Goal: Information Seeking & Learning: Learn about a topic

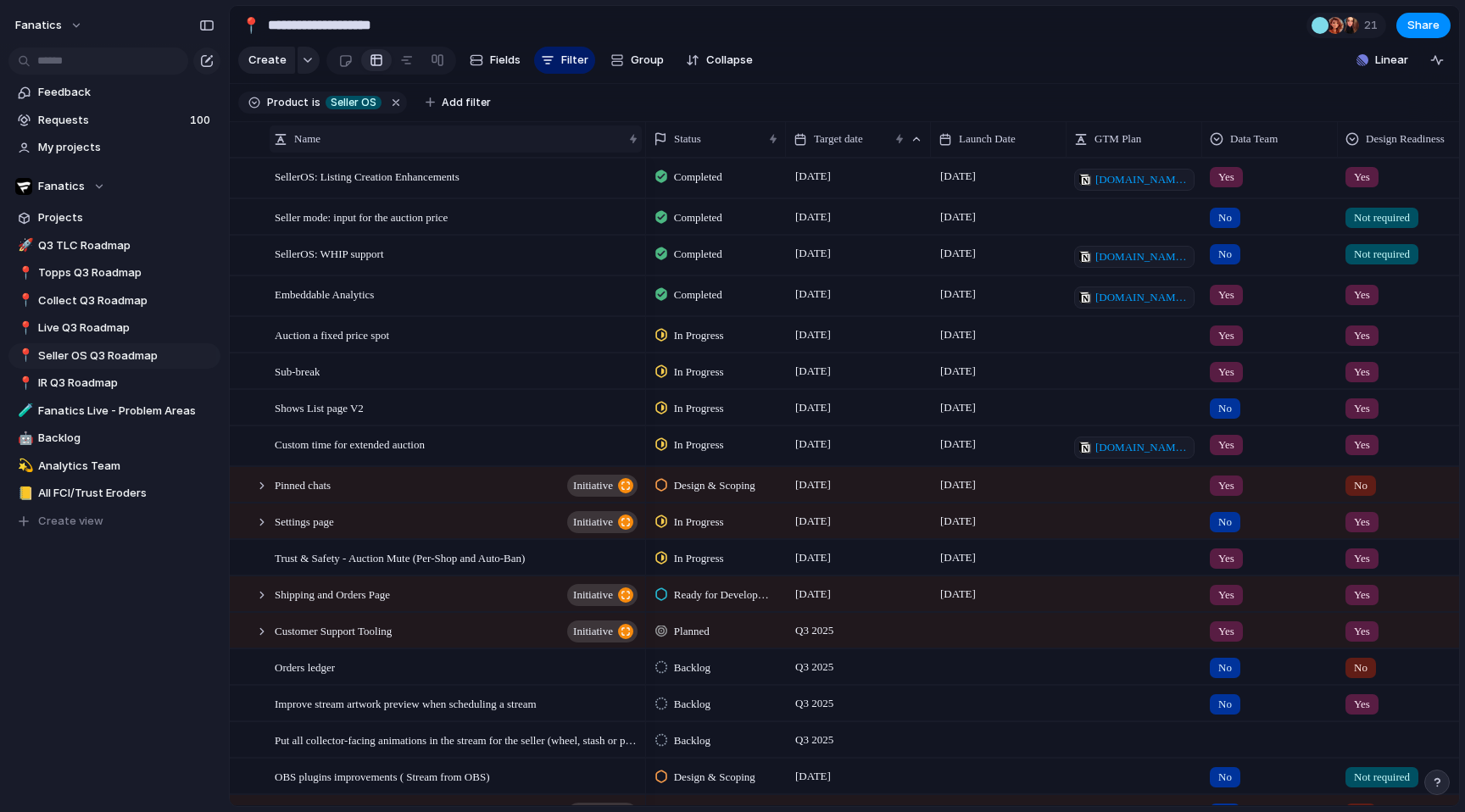
click at [421, 148] on div "Name" at bounding box center [456, 138] width 372 height 27
click at [421, 148] on div "Sort ascending Sort descending" at bounding box center [732, 406] width 1465 height 812
click at [134, 323] on span "Live Q3 Roadmap" at bounding box center [126, 328] width 176 height 17
type input "**********"
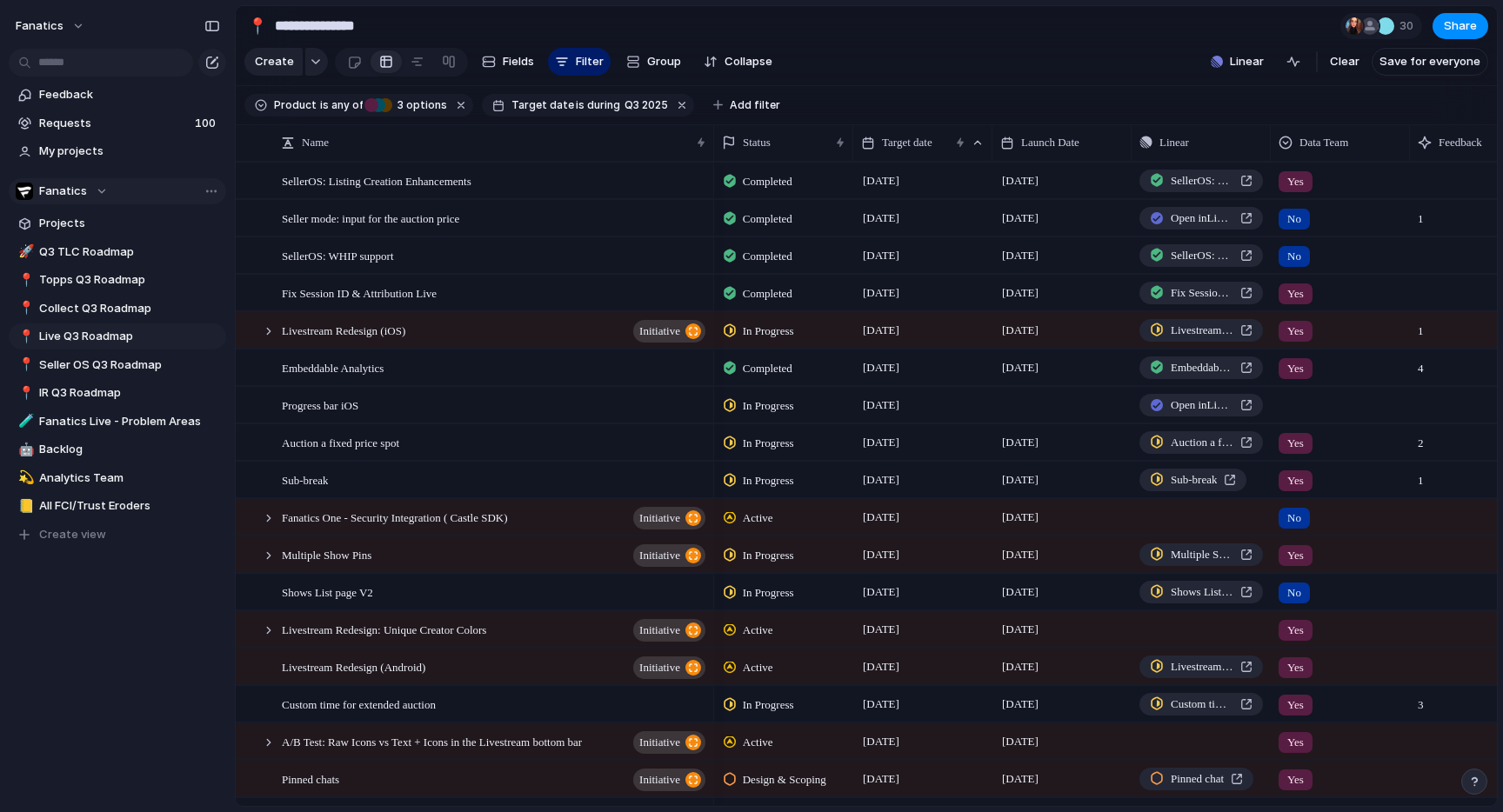
click at [93, 195] on div "Fanatics" at bounding box center [61, 191] width 92 height 17
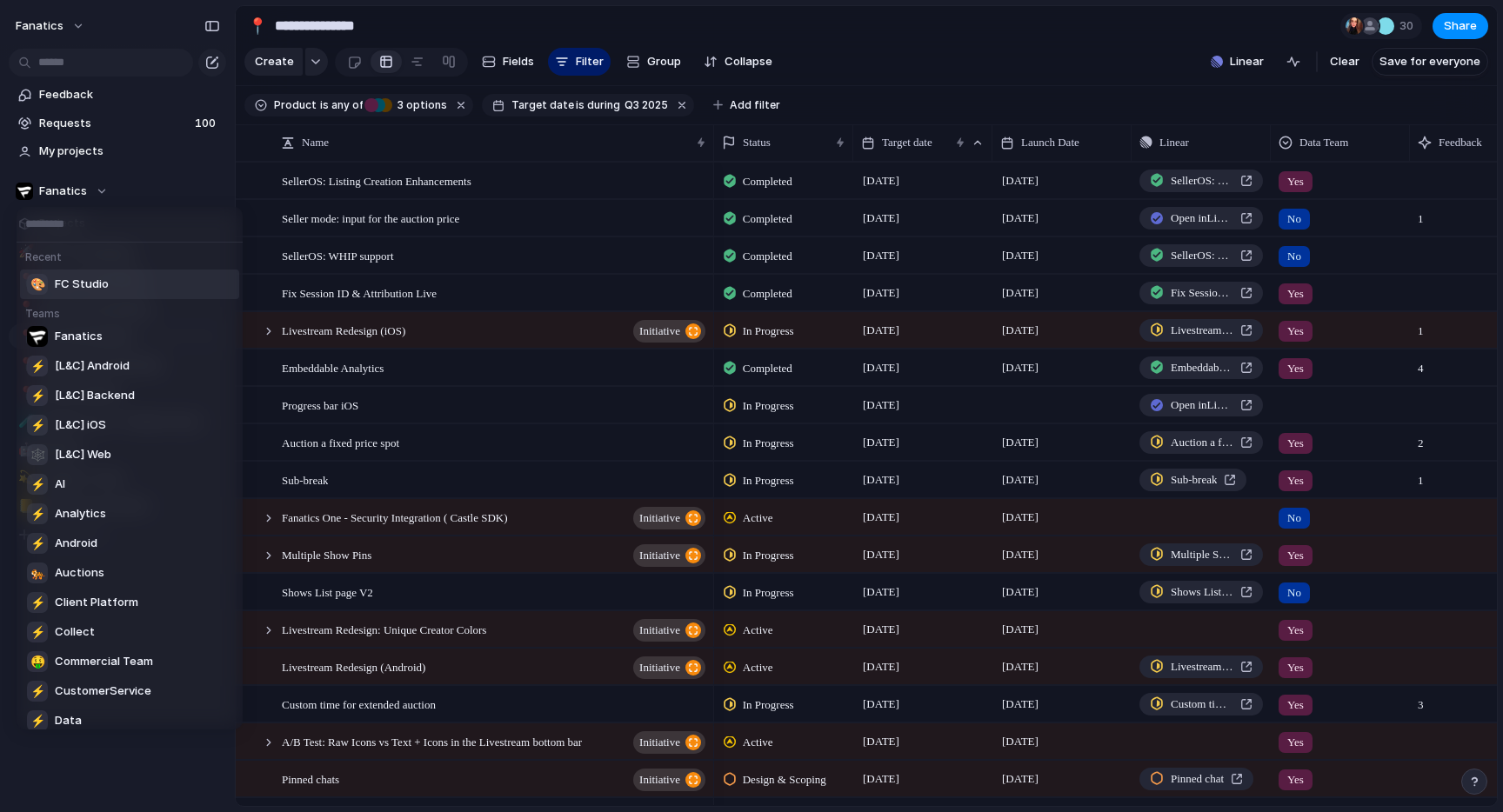
click at [127, 289] on li "🎨 FC Studio" at bounding box center [130, 284] width 219 height 30
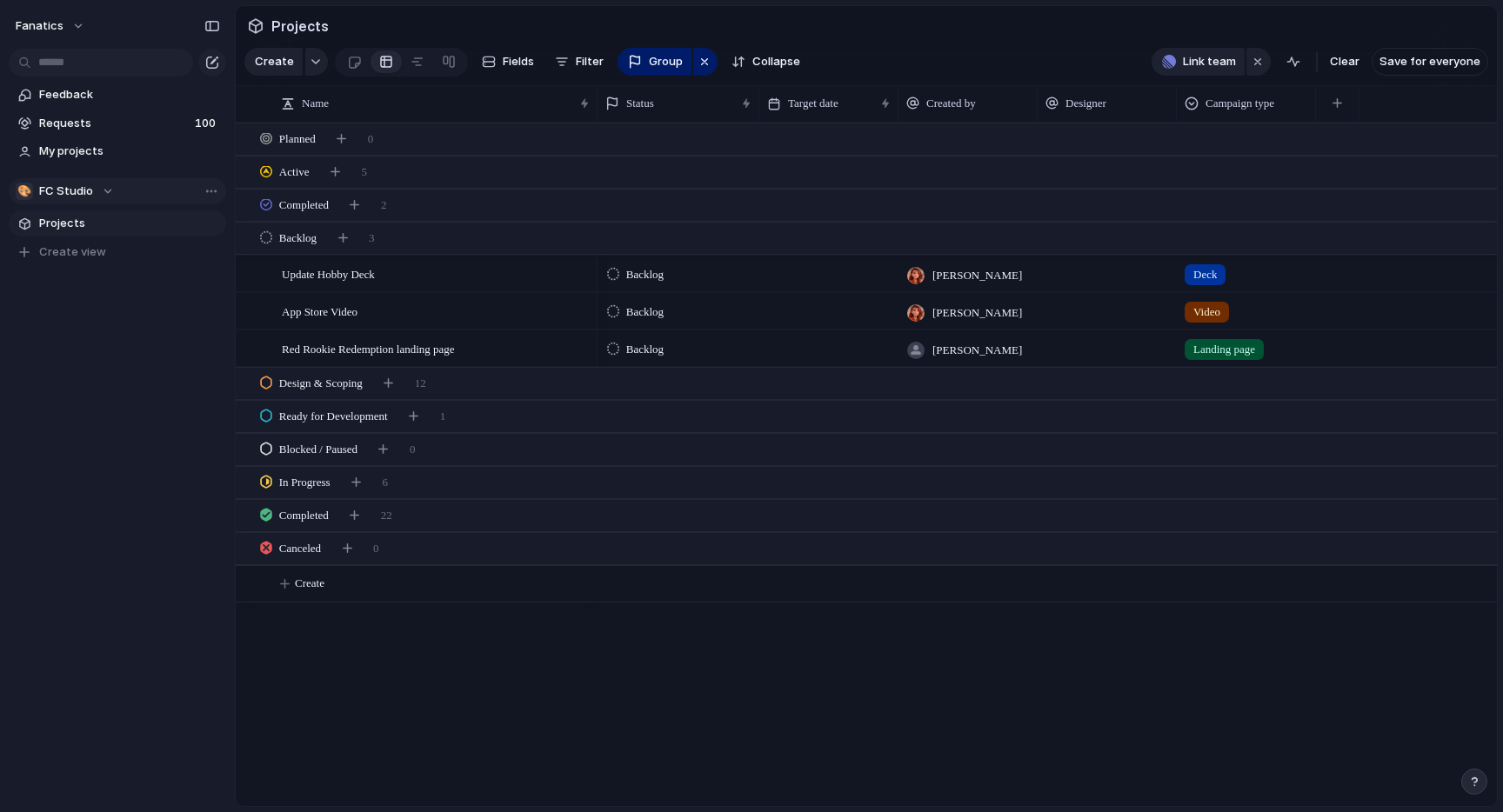
click at [90, 198] on span "FC Studio" at bounding box center [66, 191] width 54 height 17
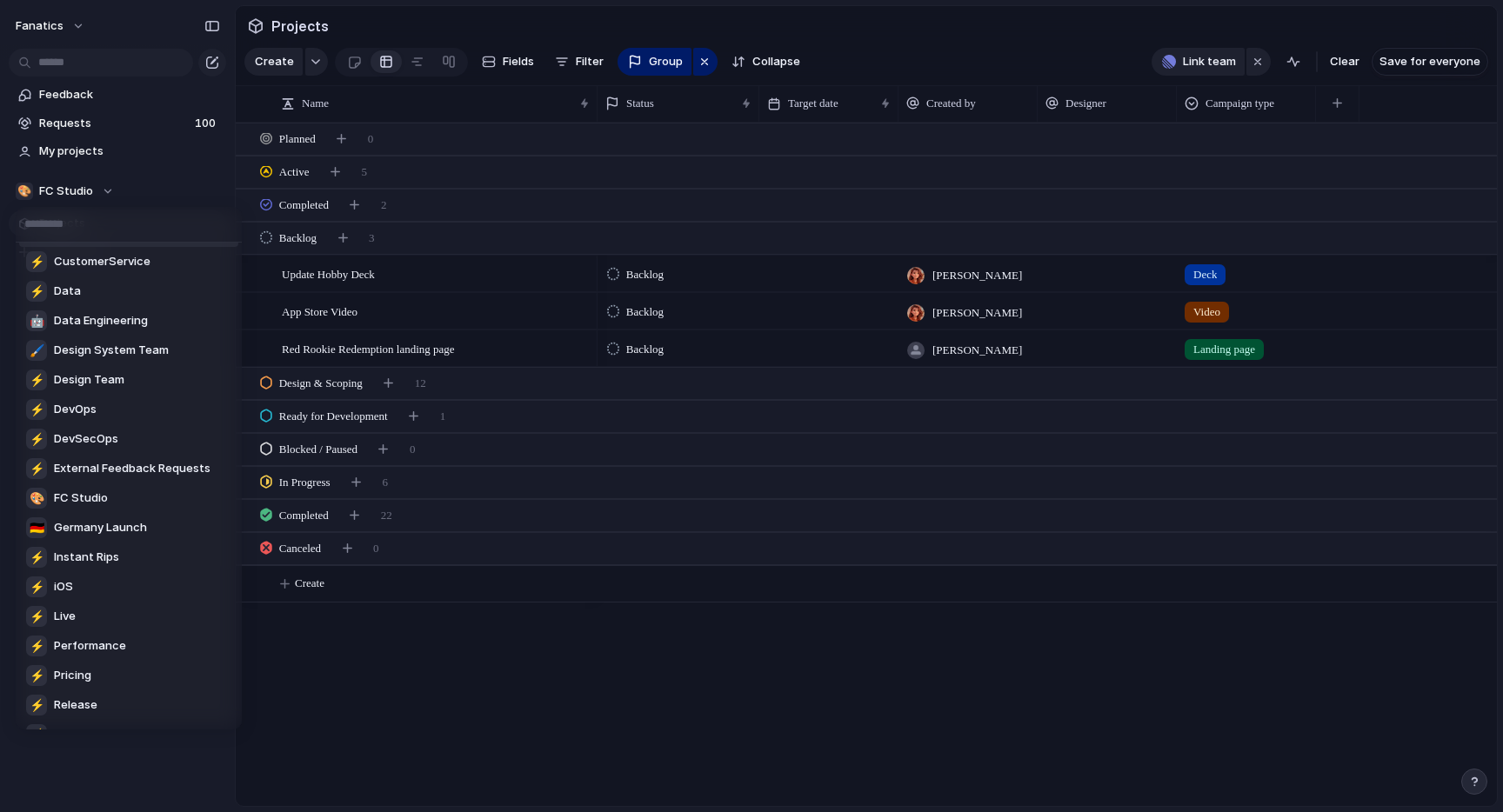
scroll to position [393, 0]
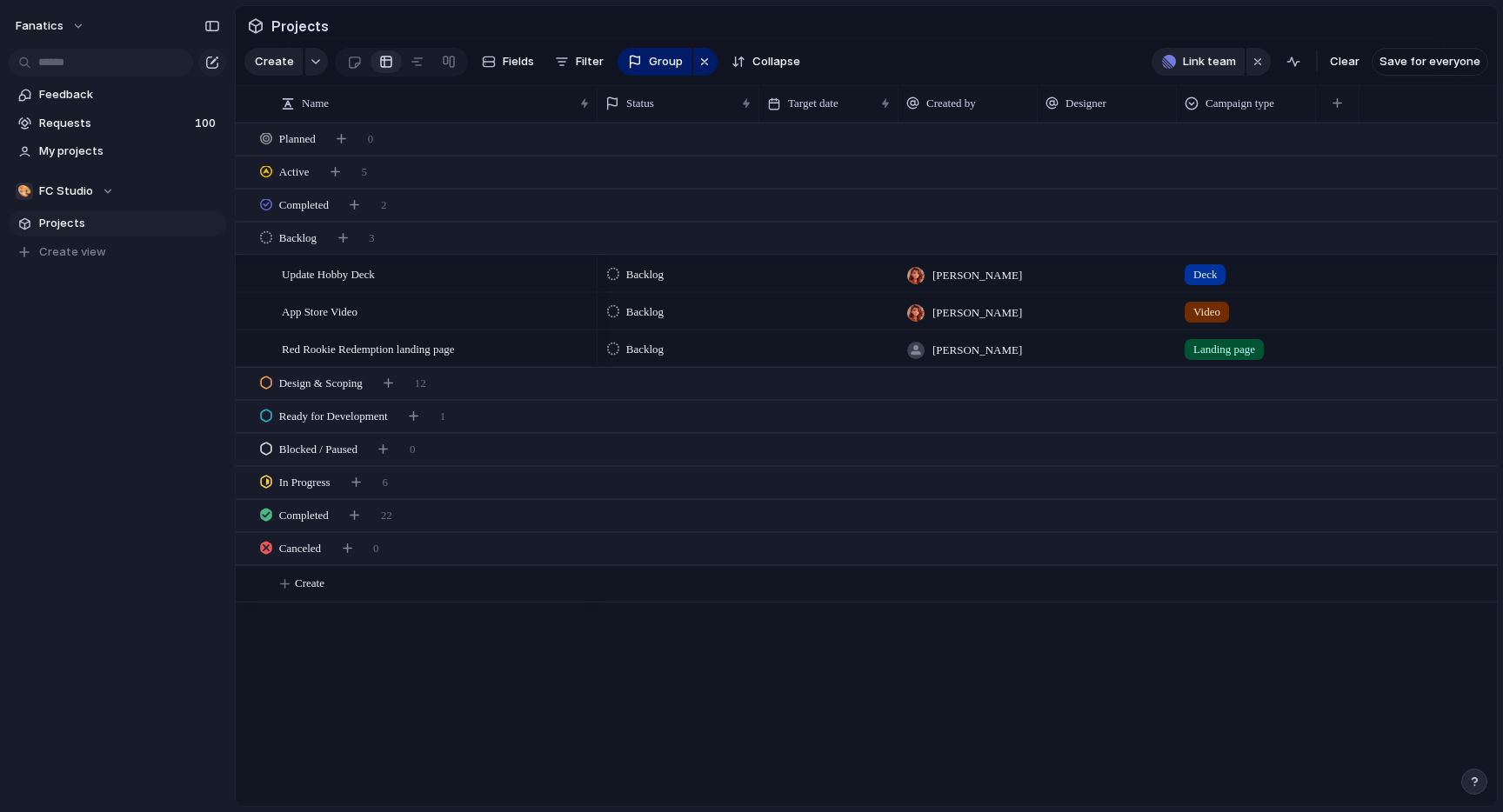
click at [90, 193] on div "Recent ⚡ Analytics Teams Fanatics ⚡ [L&C] Android ⚡ [L&C] Backend ⚡ [L&C] iOS 🕸…" at bounding box center [752, 406] width 1503 height 812
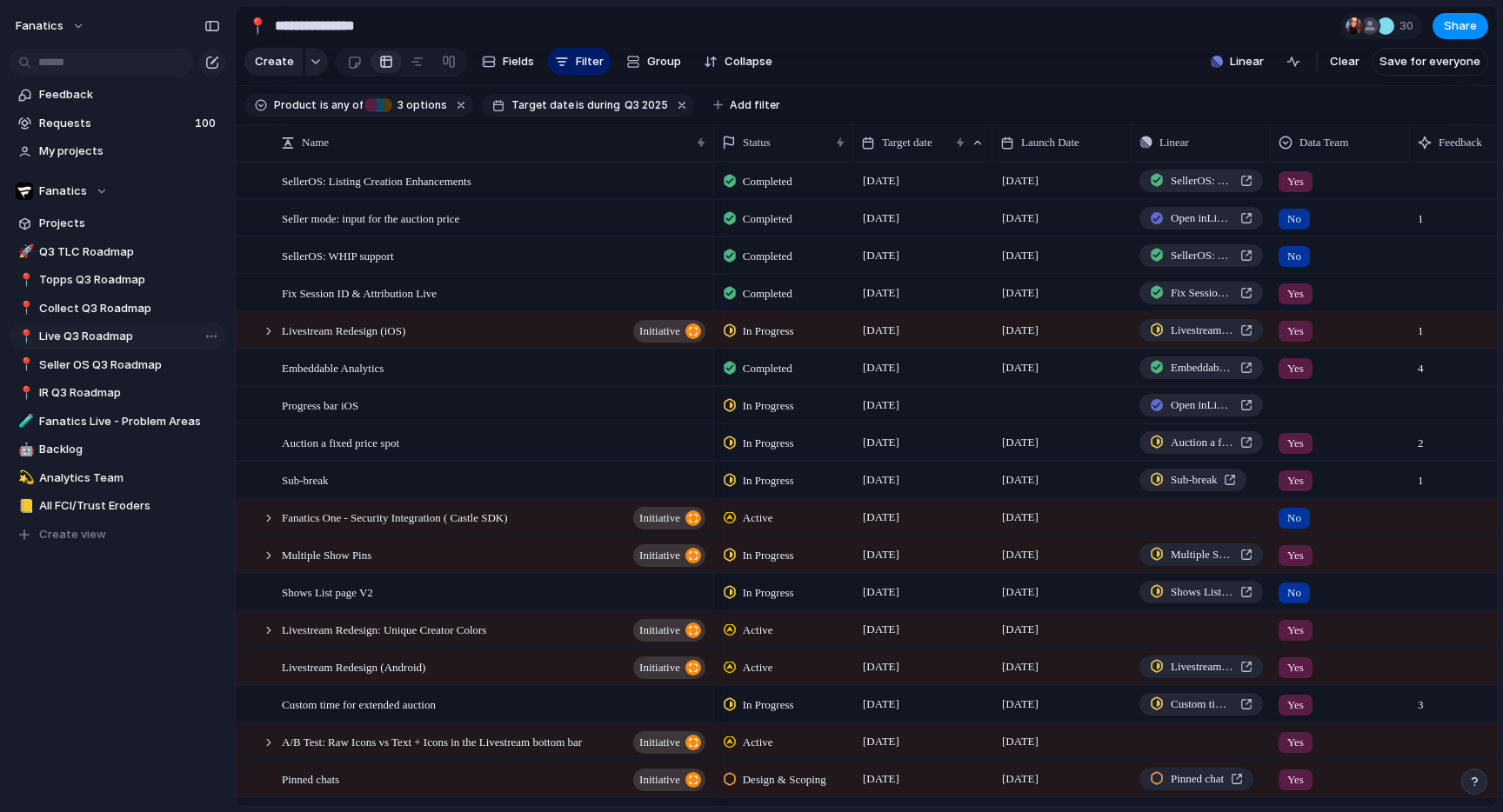
click at [103, 332] on span "Live Q3 Roadmap" at bounding box center [130, 337] width 180 height 17
click at [910, 142] on span "Target date" at bounding box center [907, 143] width 51 height 17
click at [910, 142] on div "Modify Hide Clear sort Sort descending" at bounding box center [752, 406] width 1503 height 812
click at [92, 359] on span "Seller OS Q3 Roadmap" at bounding box center [130, 365] width 180 height 17
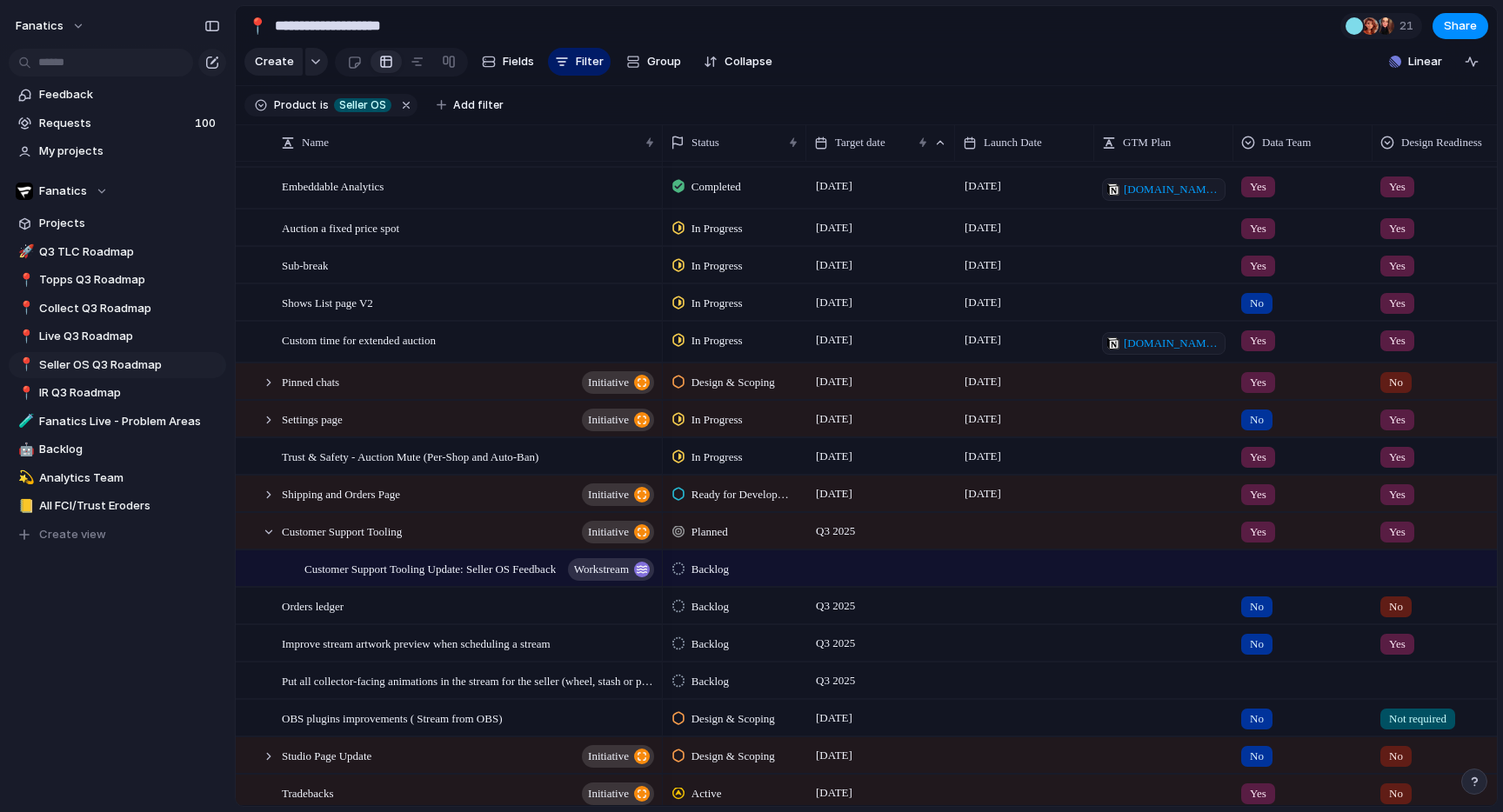
scroll to position [133, 0]
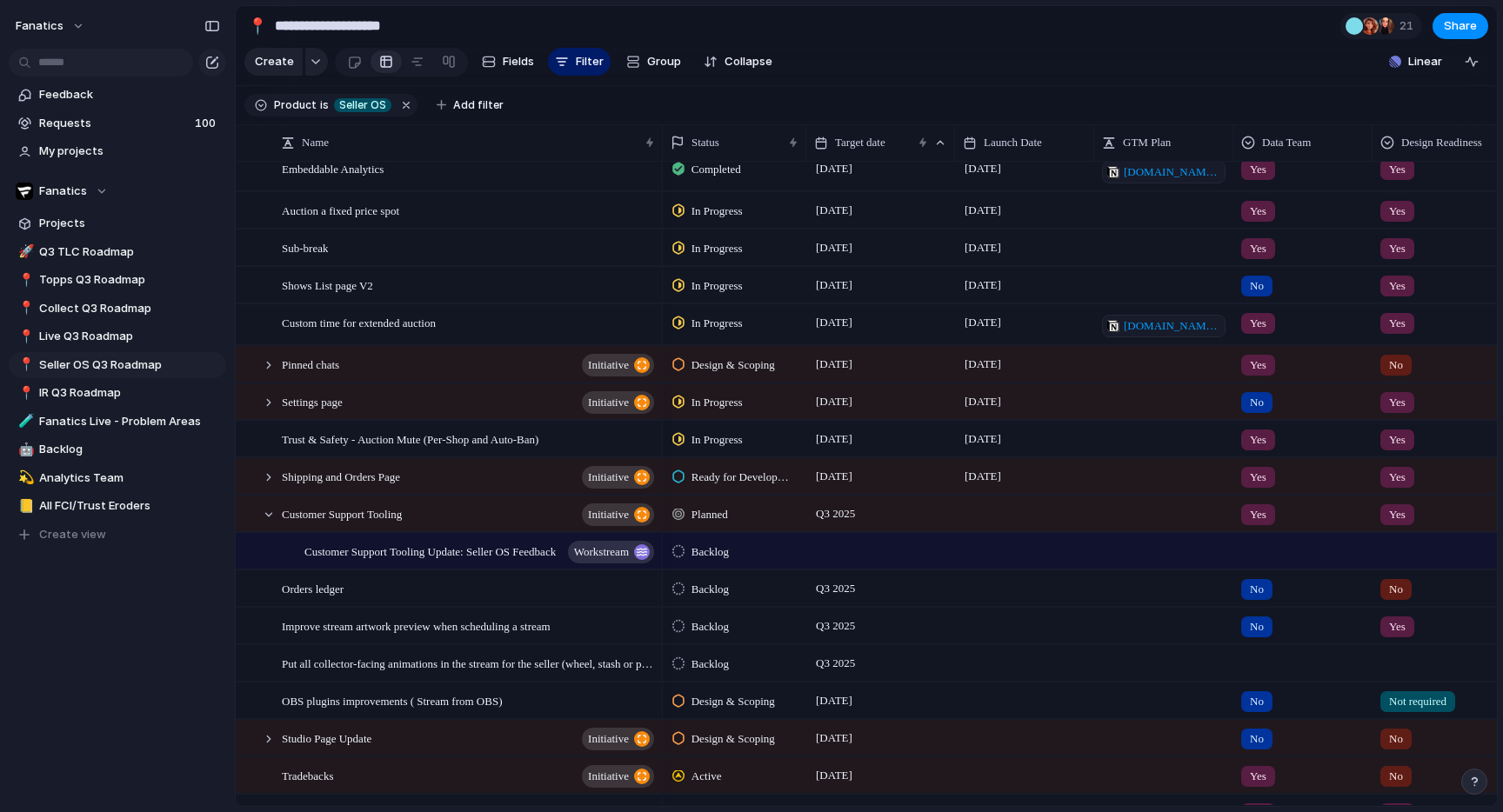
click at [1055, 297] on div "[DATE]" at bounding box center [1024, 284] width 139 height 36
click at [1005, 321] on span "[DATE]" at bounding box center [982, 322] width 45 height 21
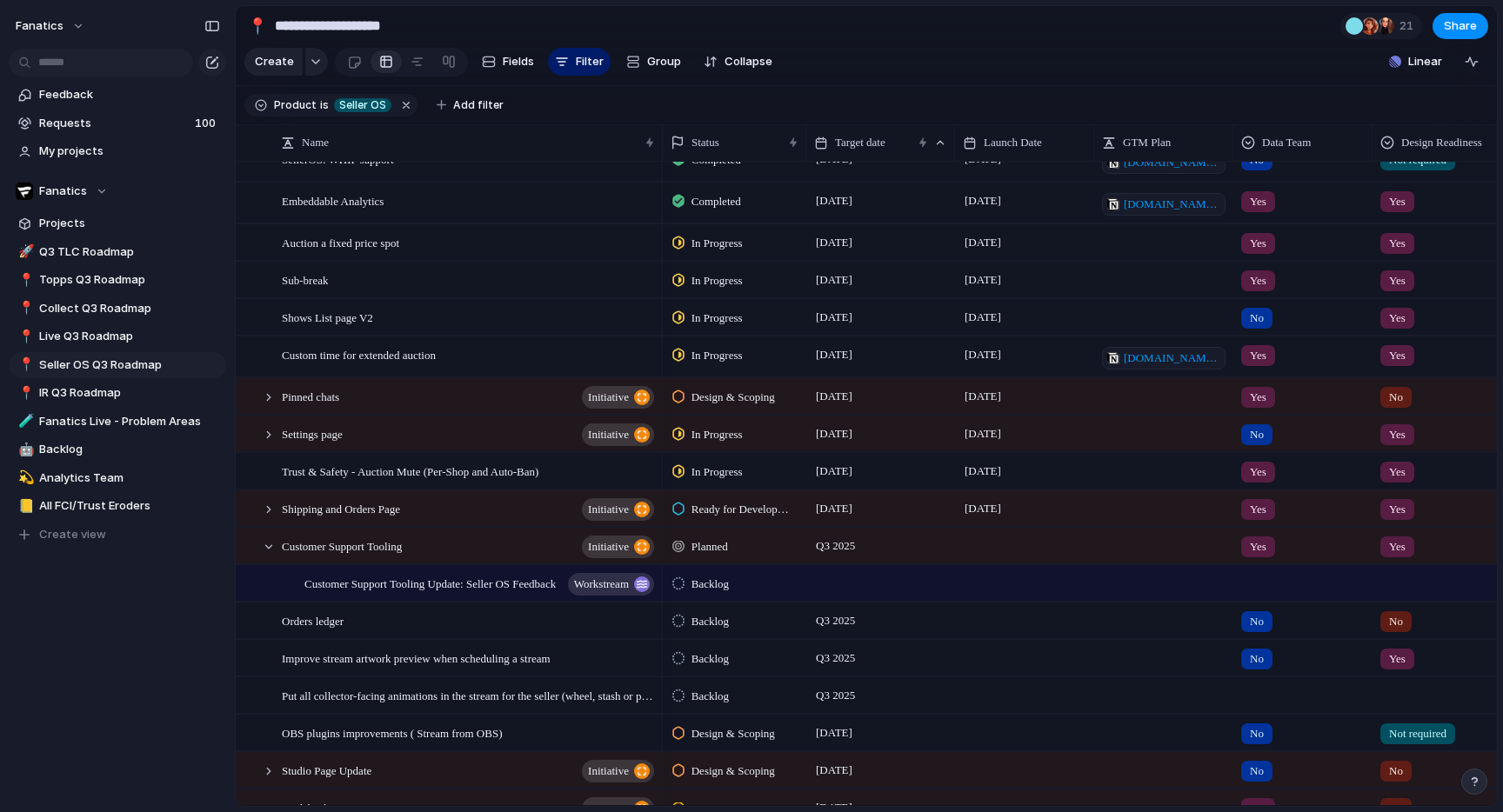
scroll to position [0, 0]
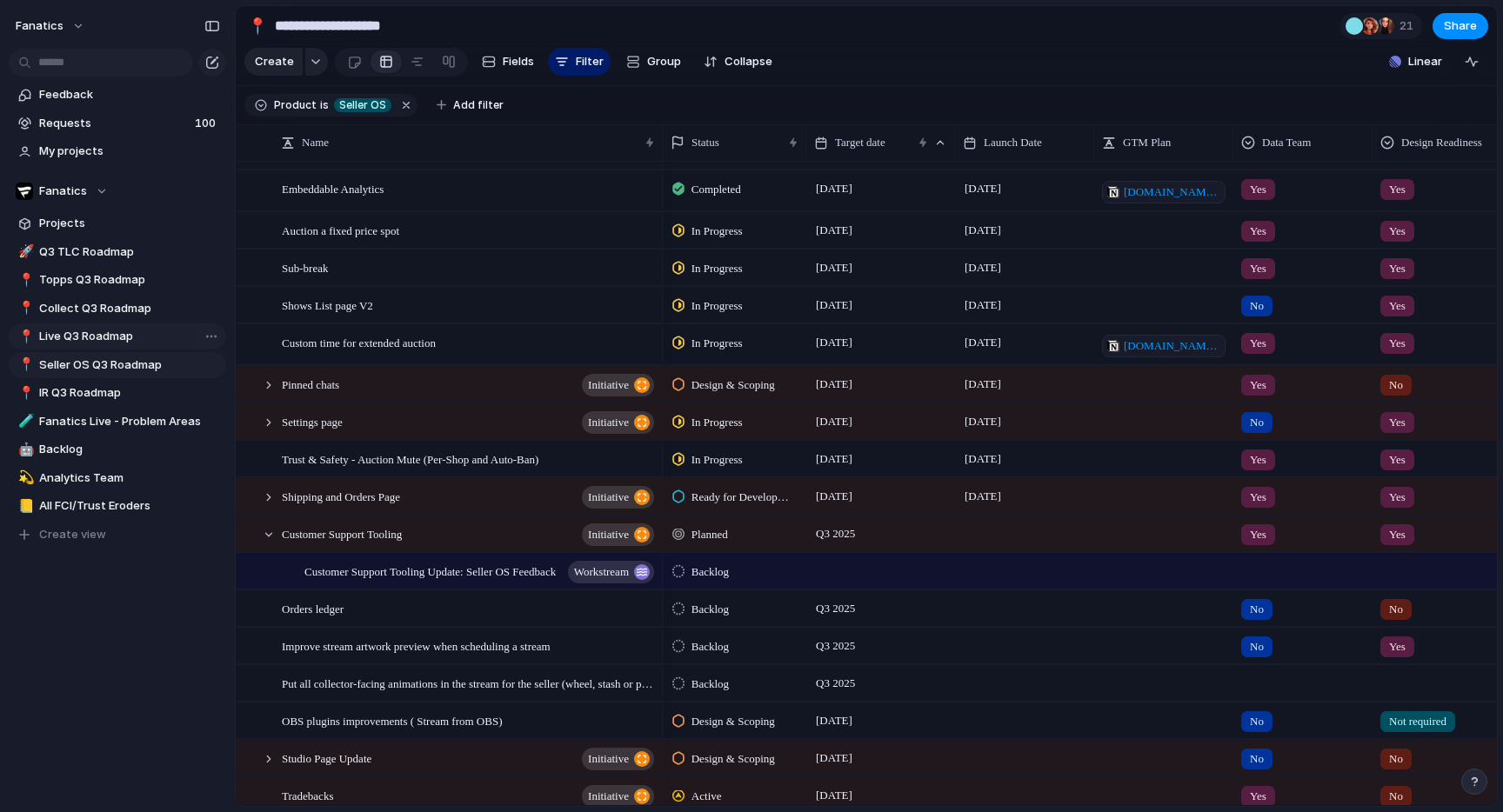
click at [97, 345] on span "Live Q3 Roadmap" at bounding box center [130, 337] width 180 height 17
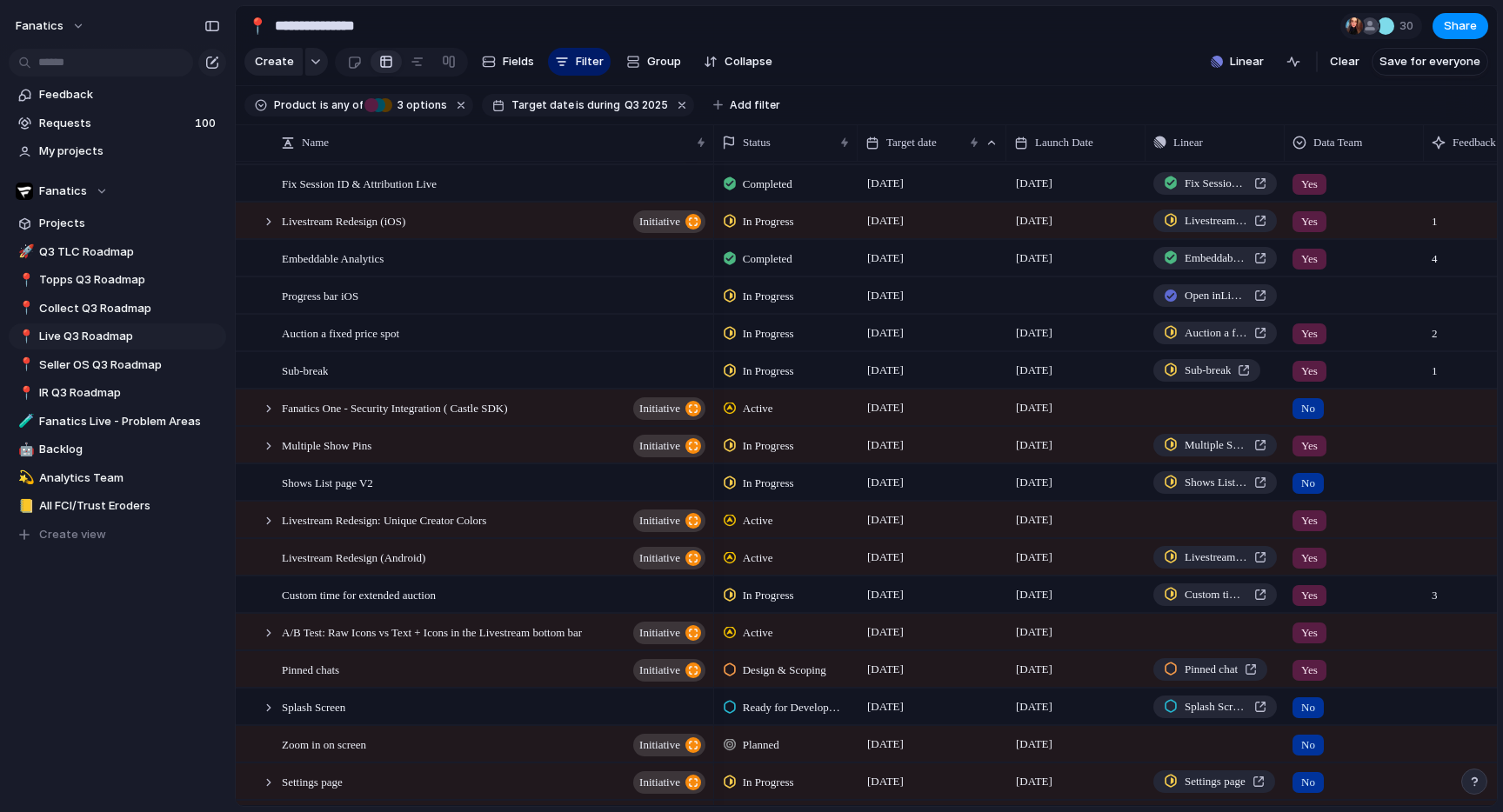
scroll to position [150, 0]
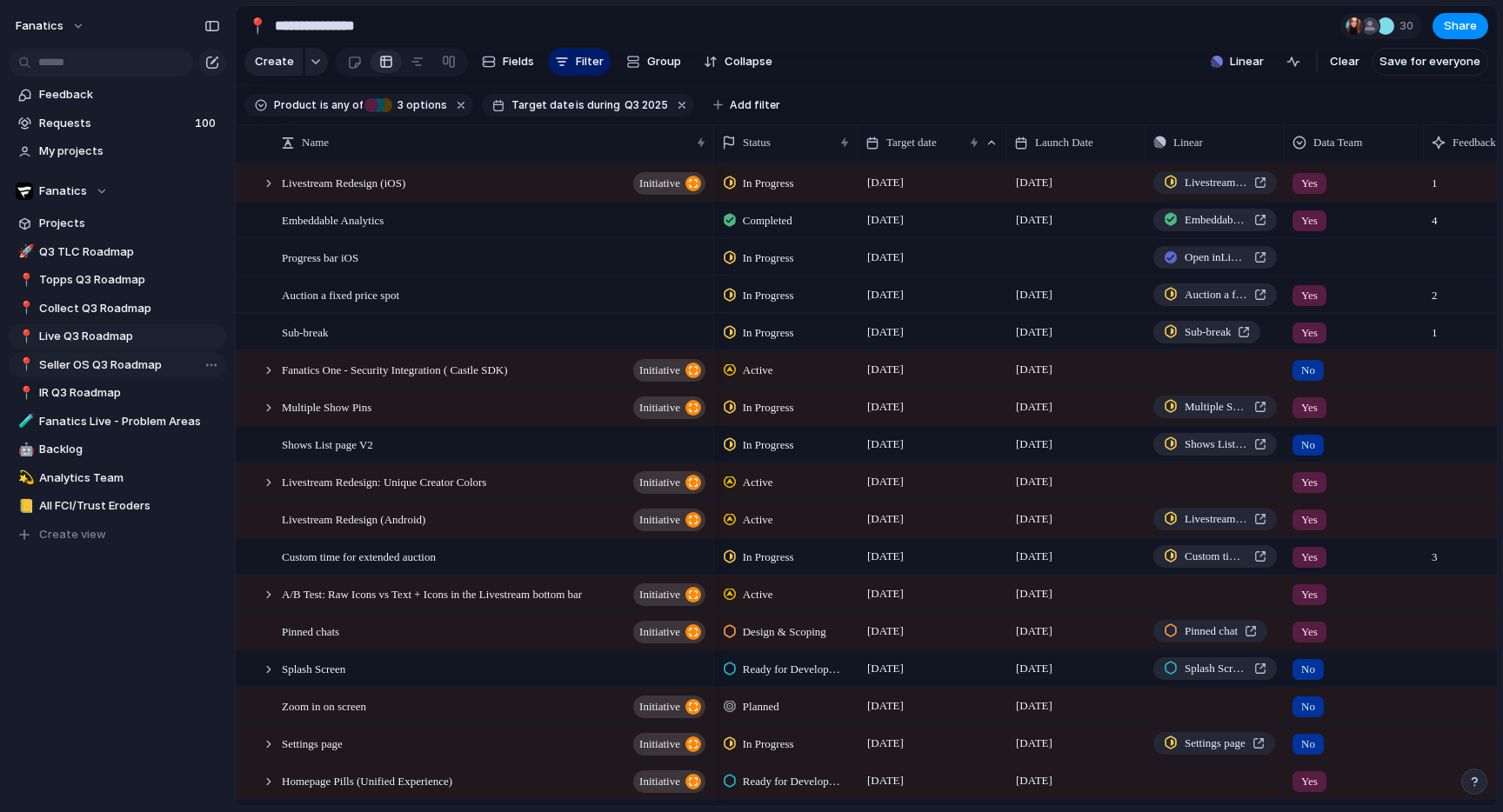
click at [103, 363] on span "Seller OS Q3 Roadmap" at bounding box center [130, 365] width 180 height 17
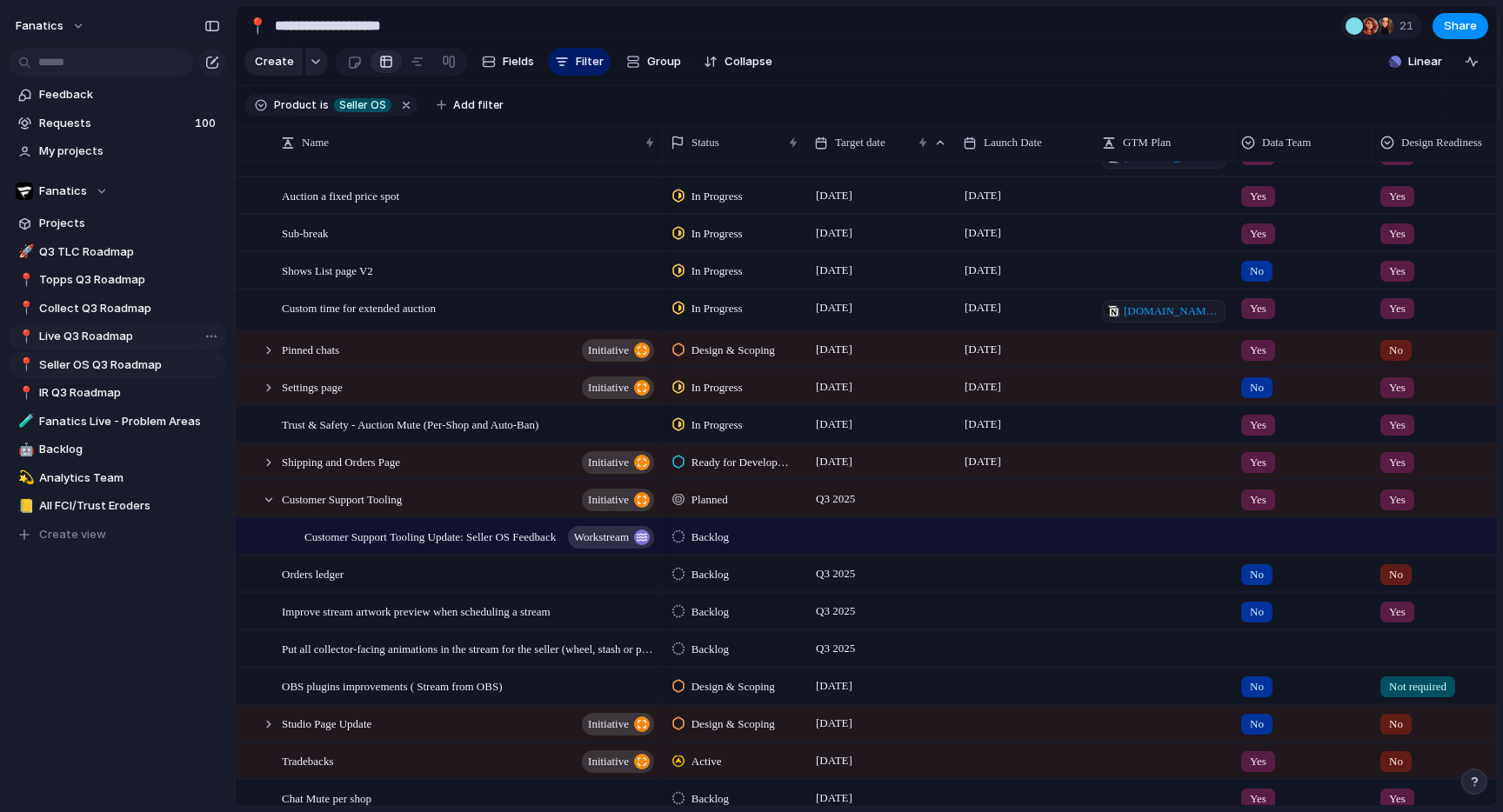
click at [88, 340] on span "Live Q3 Roadmap" at bounding box center [130, 337] width 180 height 17
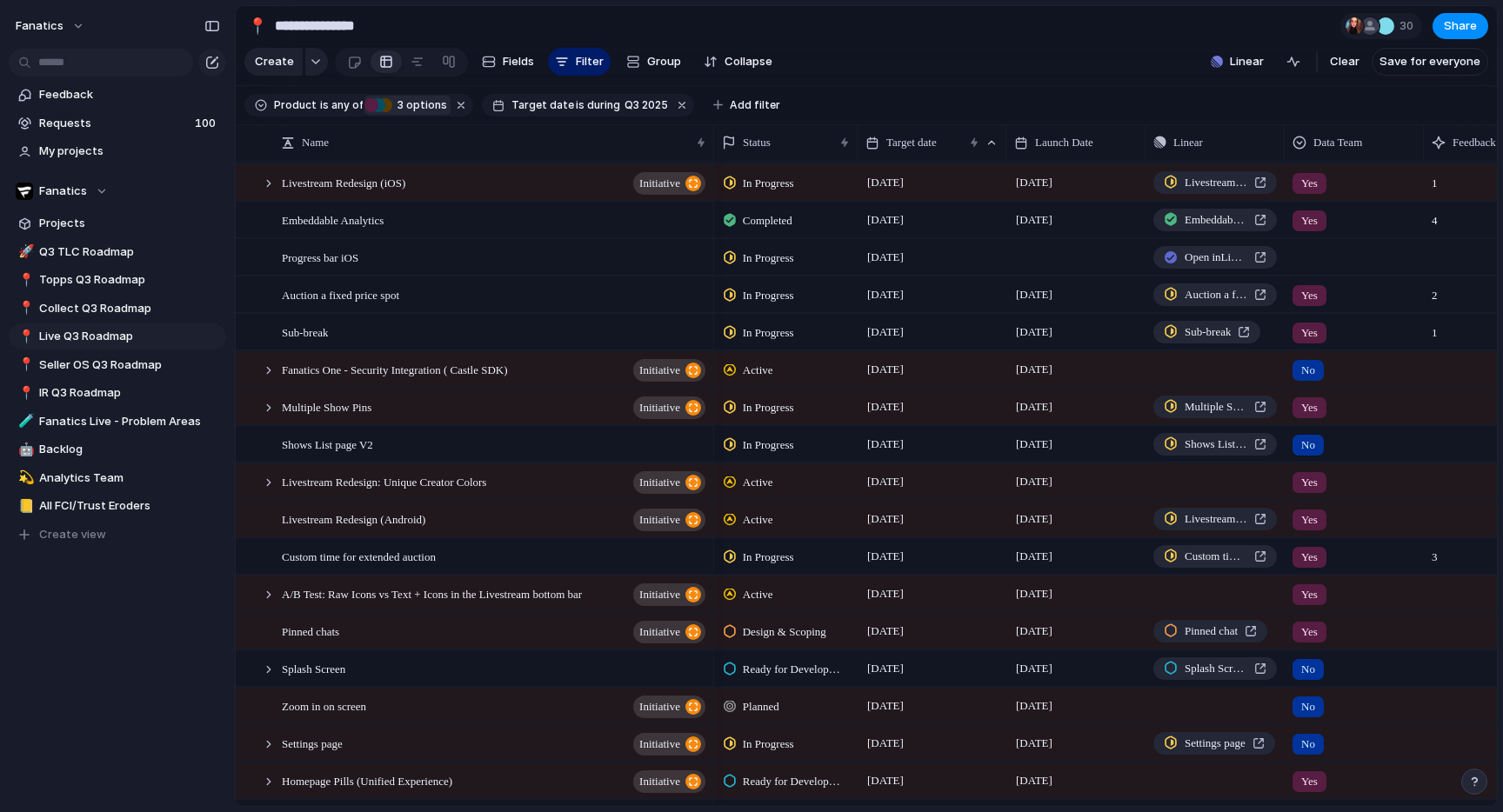
click at [374, 106] on div "Live Seller OS IR 3 options" at bounding box center [406, 105] width 83 height 15
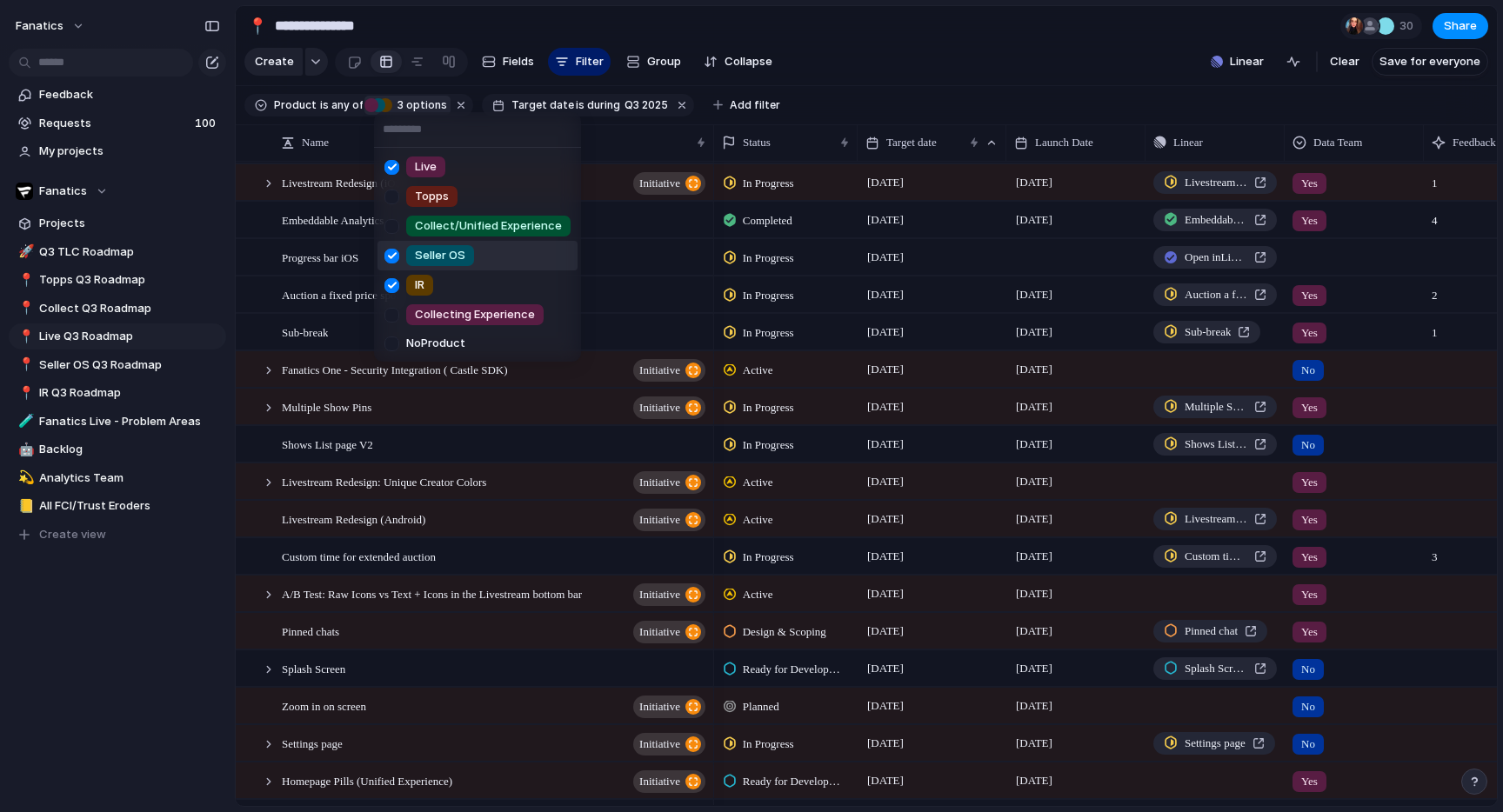
click at [392, 251] on div at bounding box center [392, 256] width 31 height 31
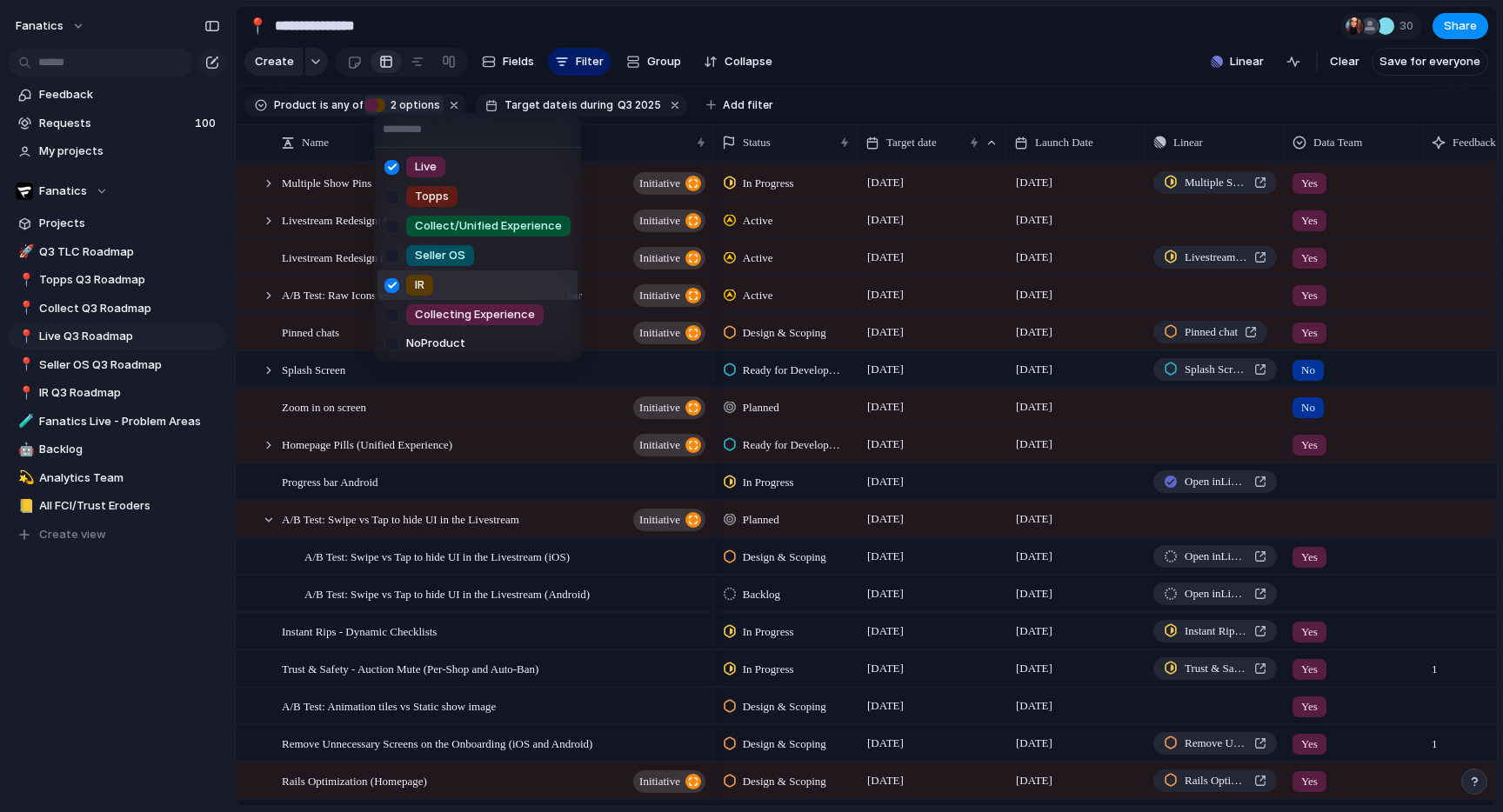
click at [392, 283] on div at bounding box center [392, 286] width 31 height 31
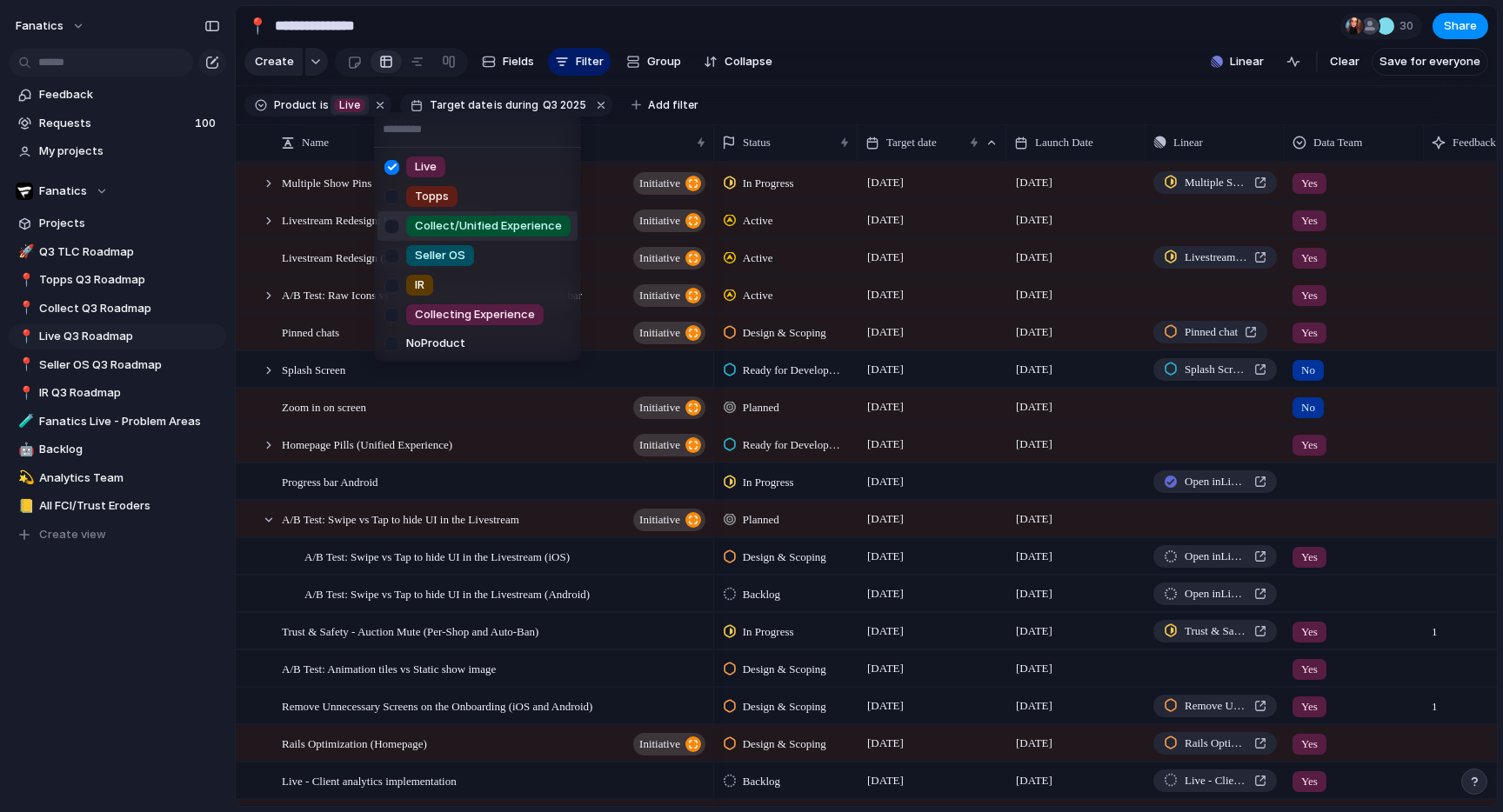
click at [928, 70] on div "Live Topps Collect/Unified Experience Seller OS IR Collecting Experience No Pro…" at bounding box center [752, 406] width 1503 height 812
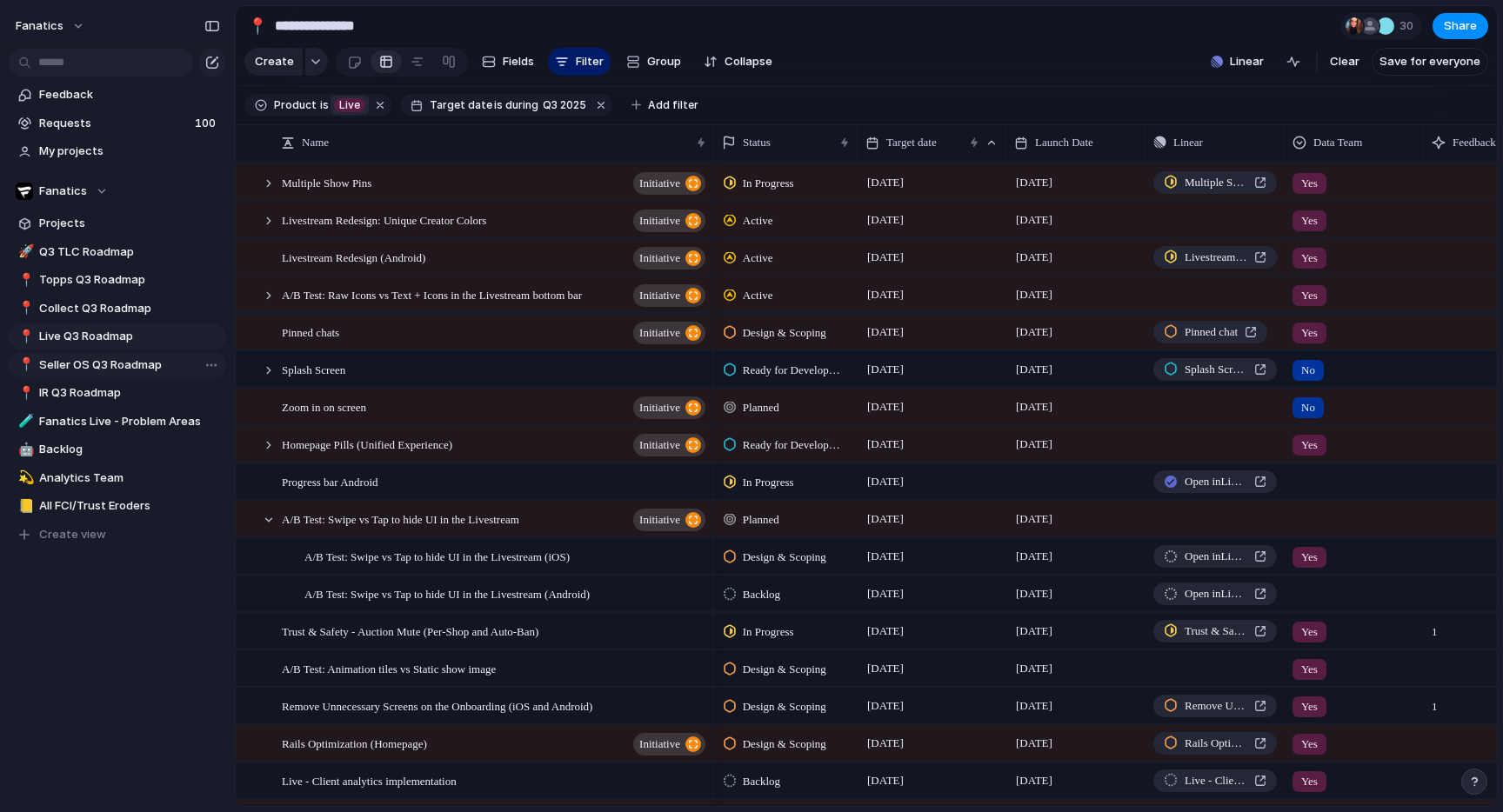
click at [73, 362] on span "Seller OS Q3 Roadmap" at bounding box center [130, 365] width 180 height 17
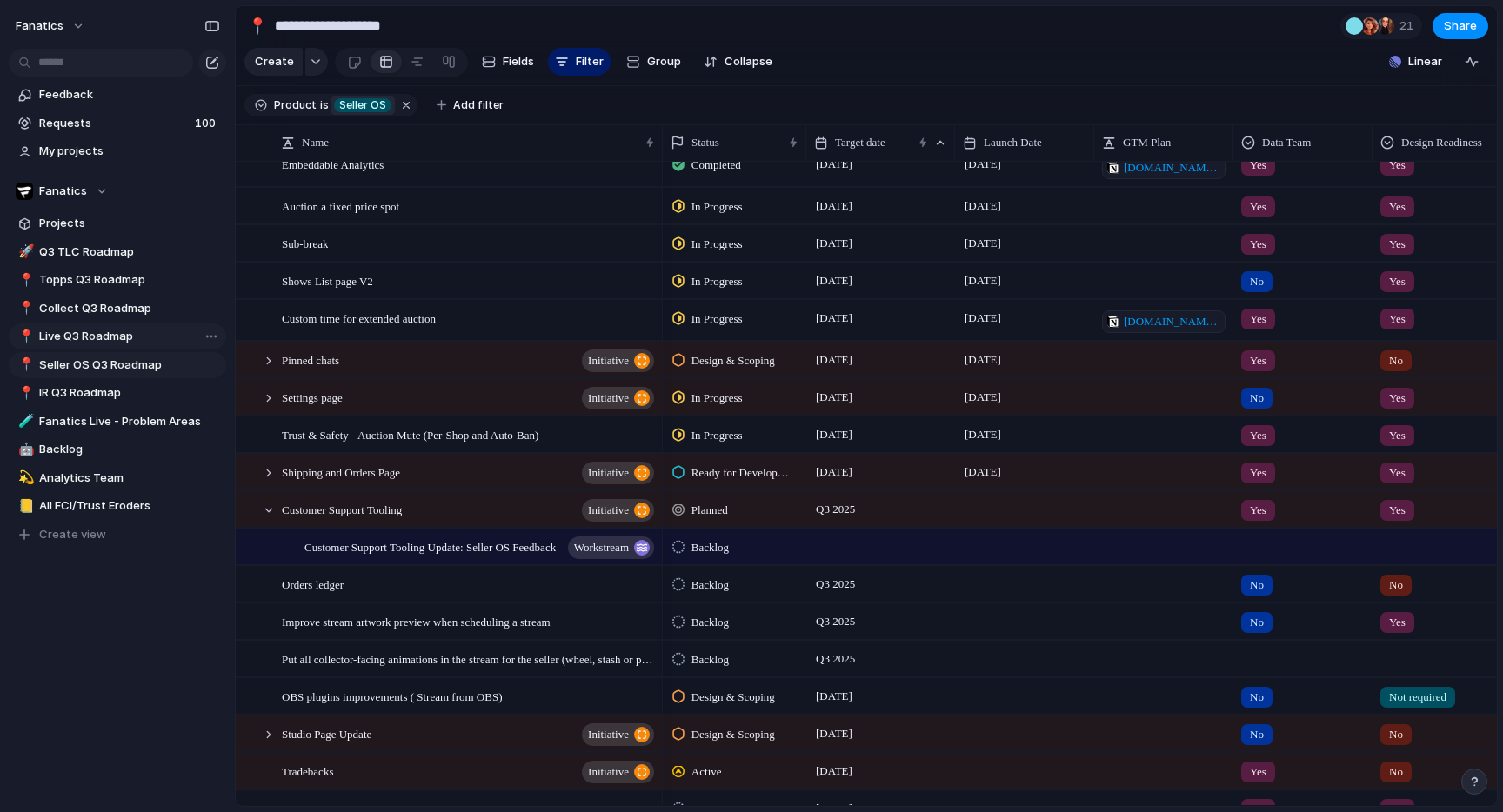
click at [84, 346] on link "📍 Live Q3 Roadmap" at bounding box center [117, 336] width 218 height 26
type input "**********"
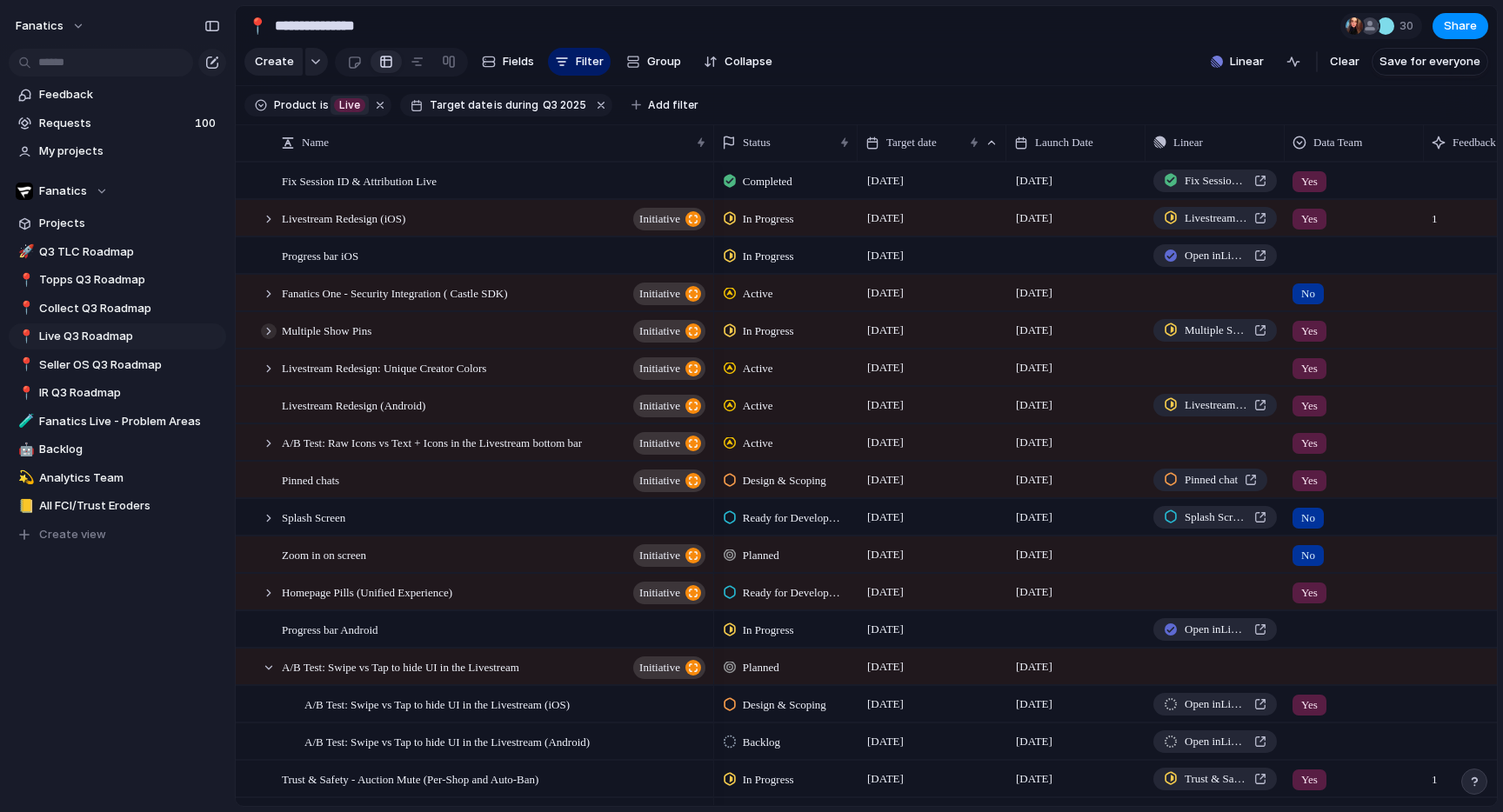
click at [265, 328] on div at bounding box center [269, 331] width 15 height 15
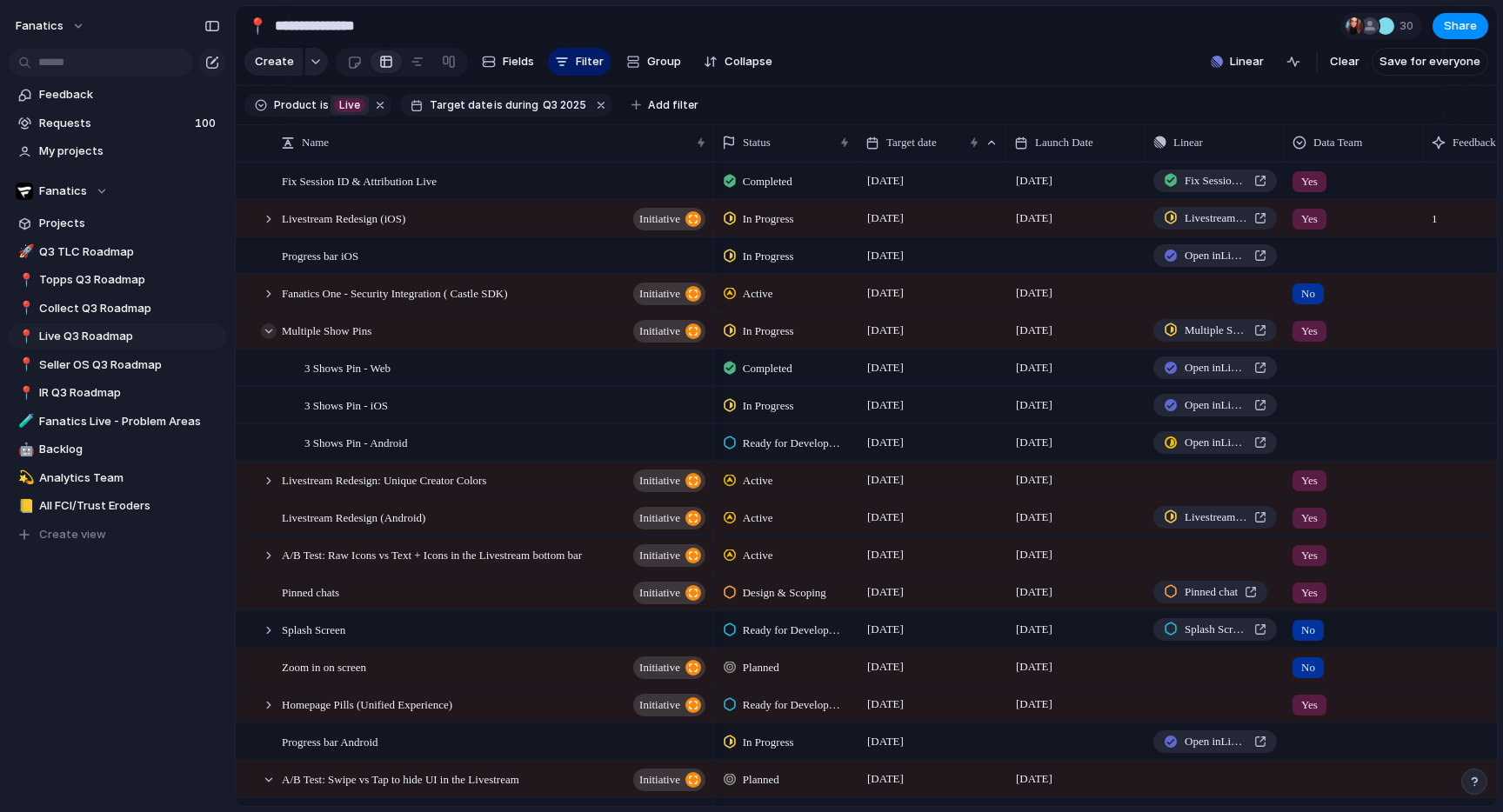
click at [264, 331] on div at bounding box center [269, 331] width 15 height 15
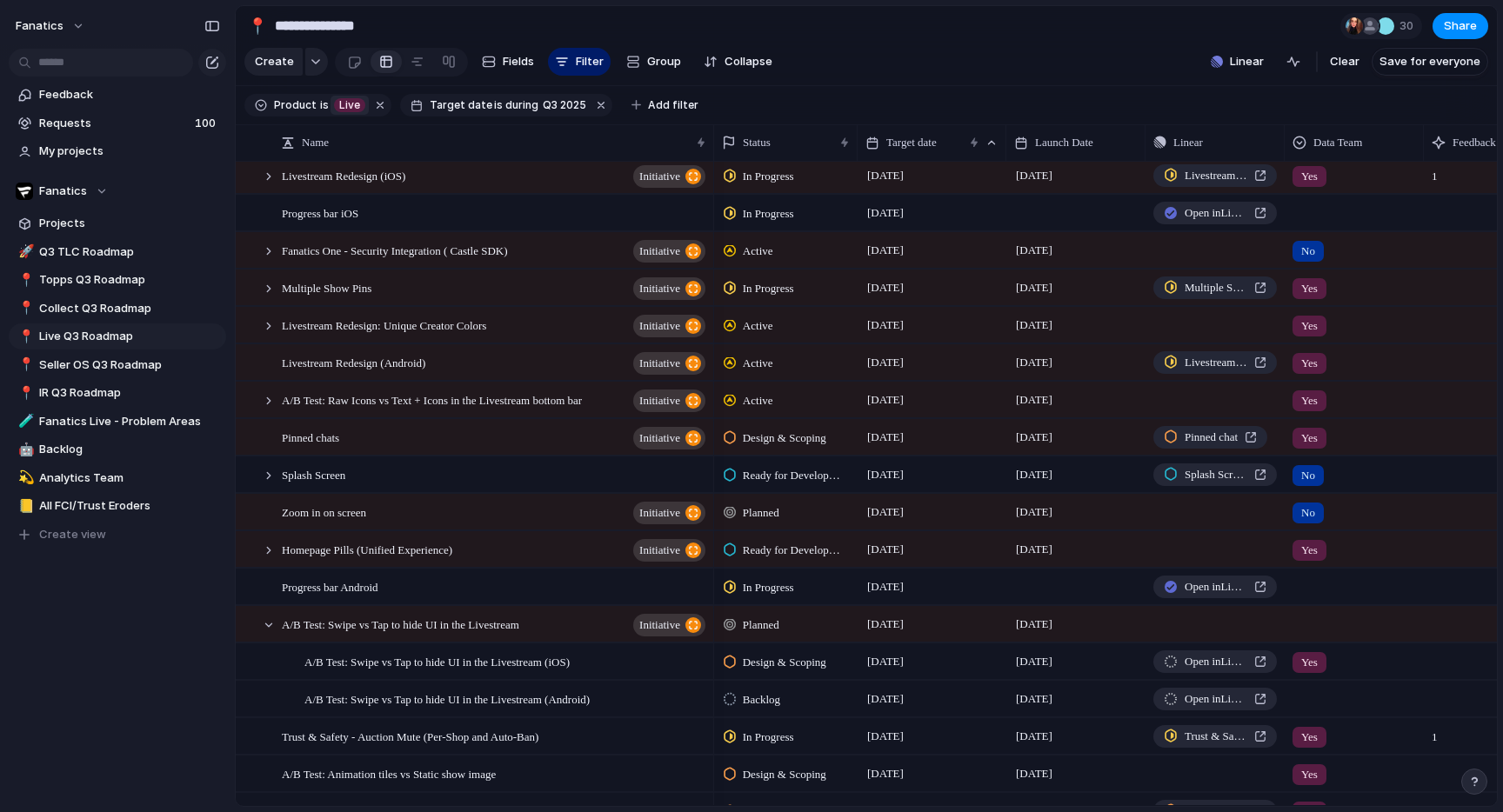
scroll to position [70, 0]
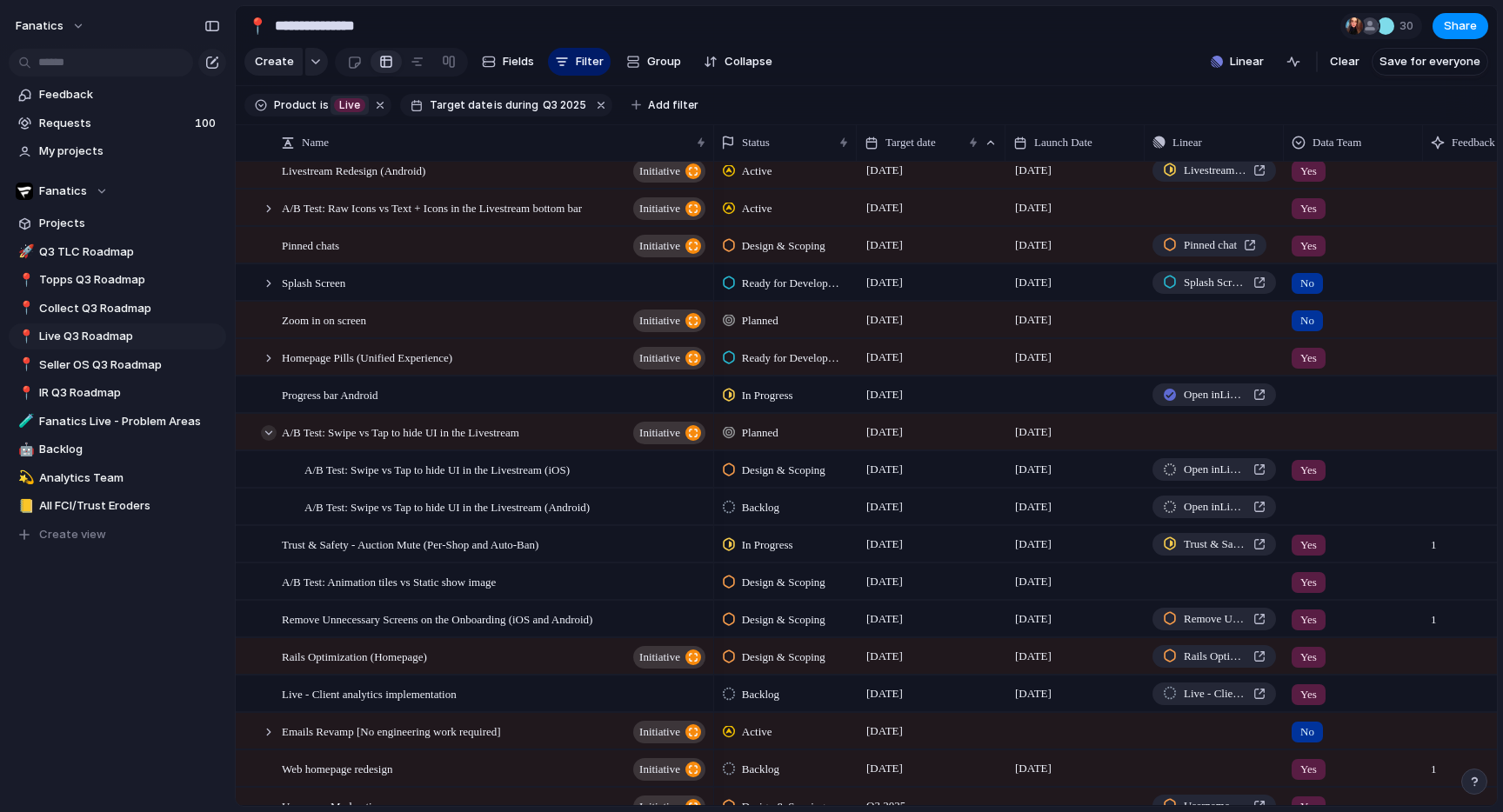
click at [267, 433] on div at bounding box center [269, 433] width 15 height 15
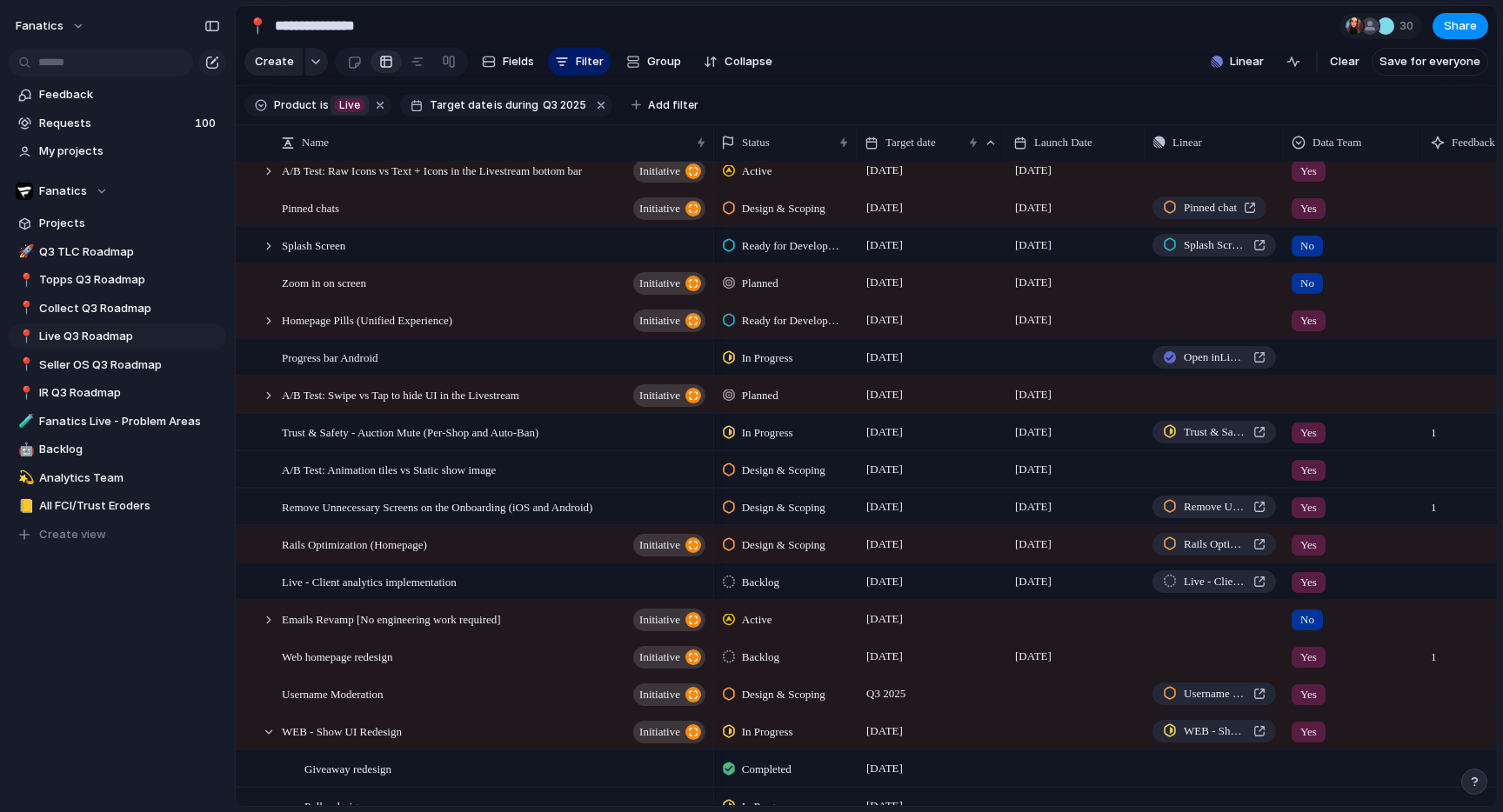
scroll to position [0, 0]
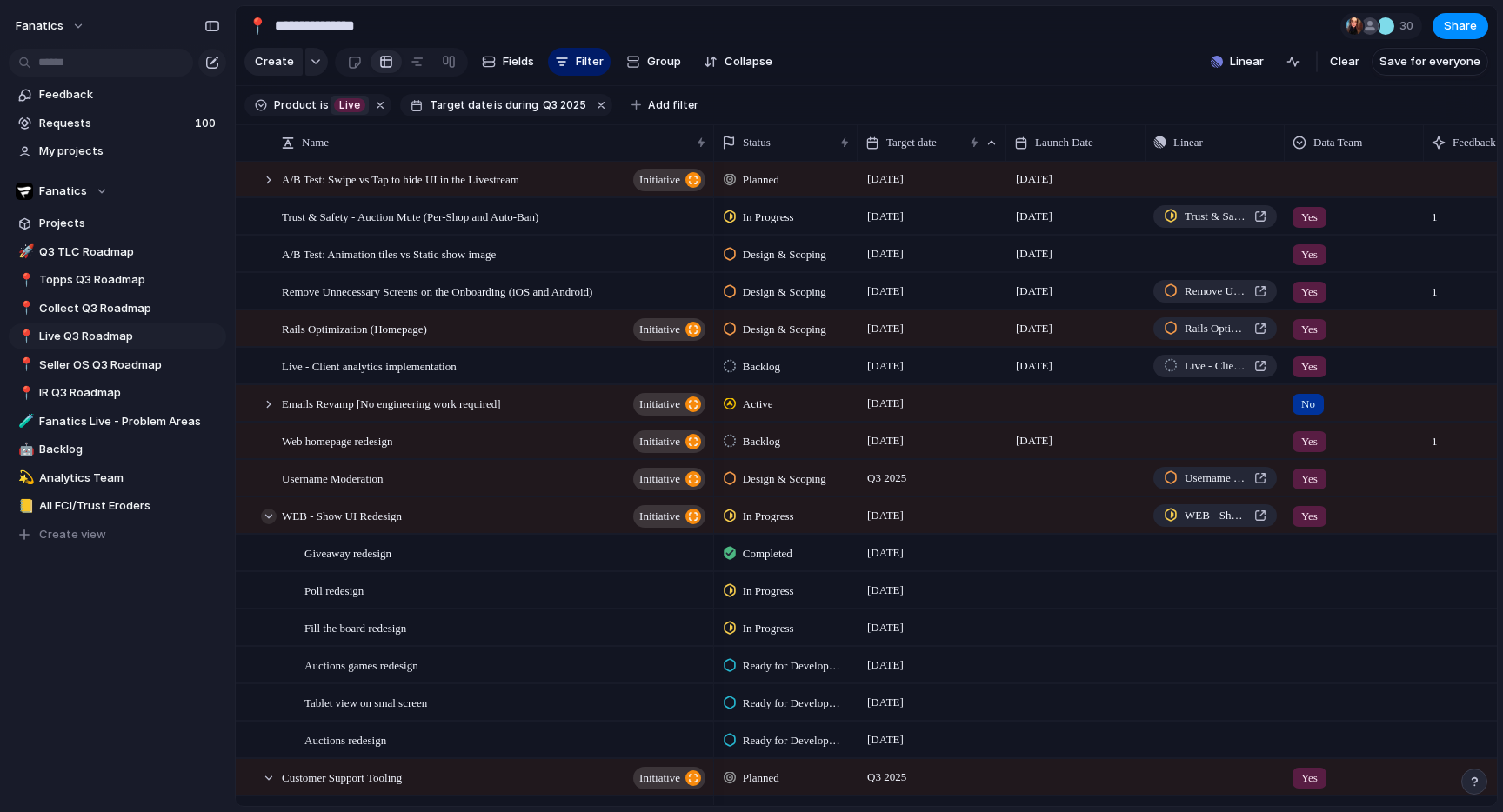
click at [262, 518] on div at bounding box center [269, 516] width 15 height 15
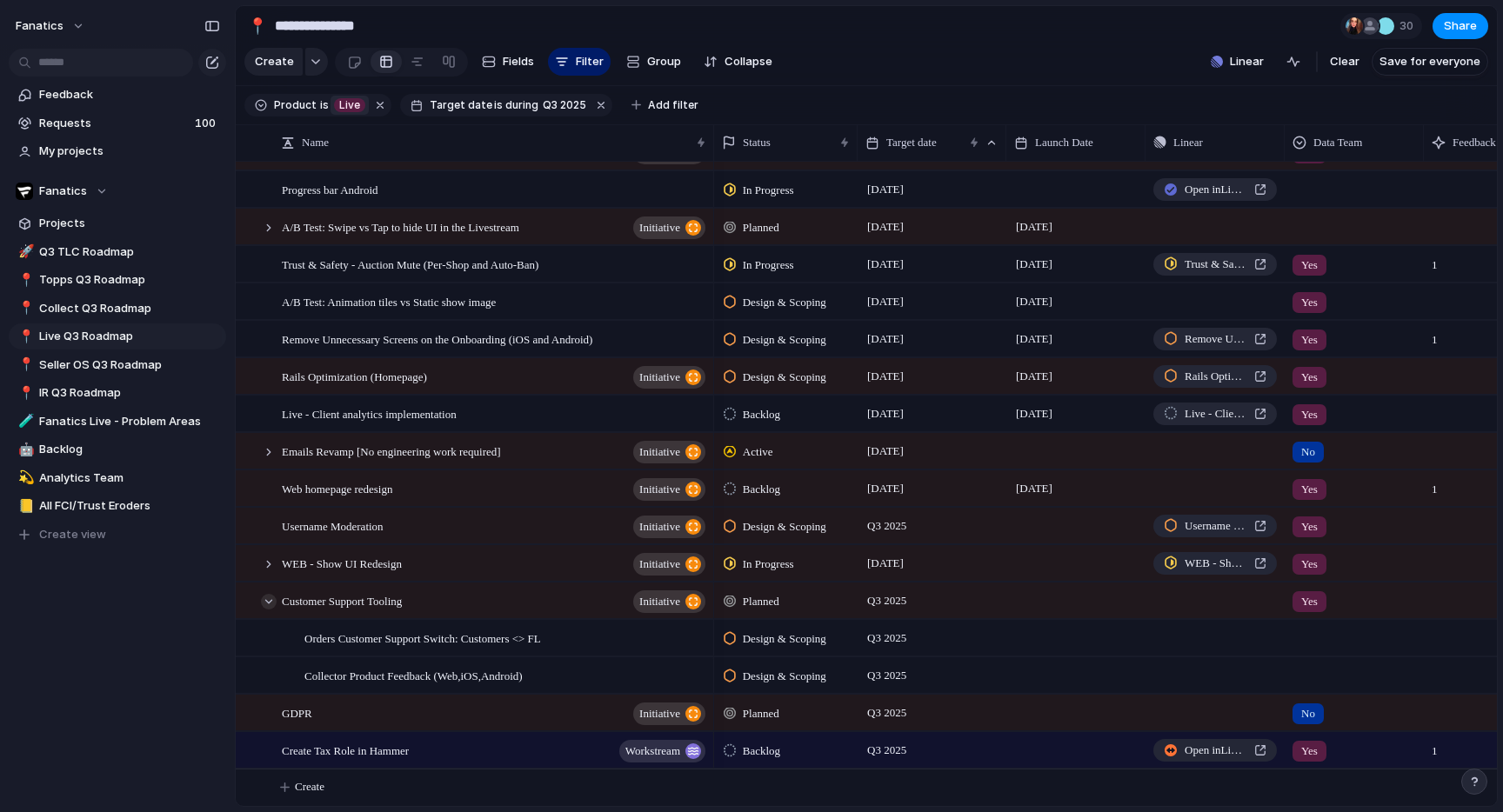
click at [270, 602] on div at bounding box center [269, 602] width 15 height 15
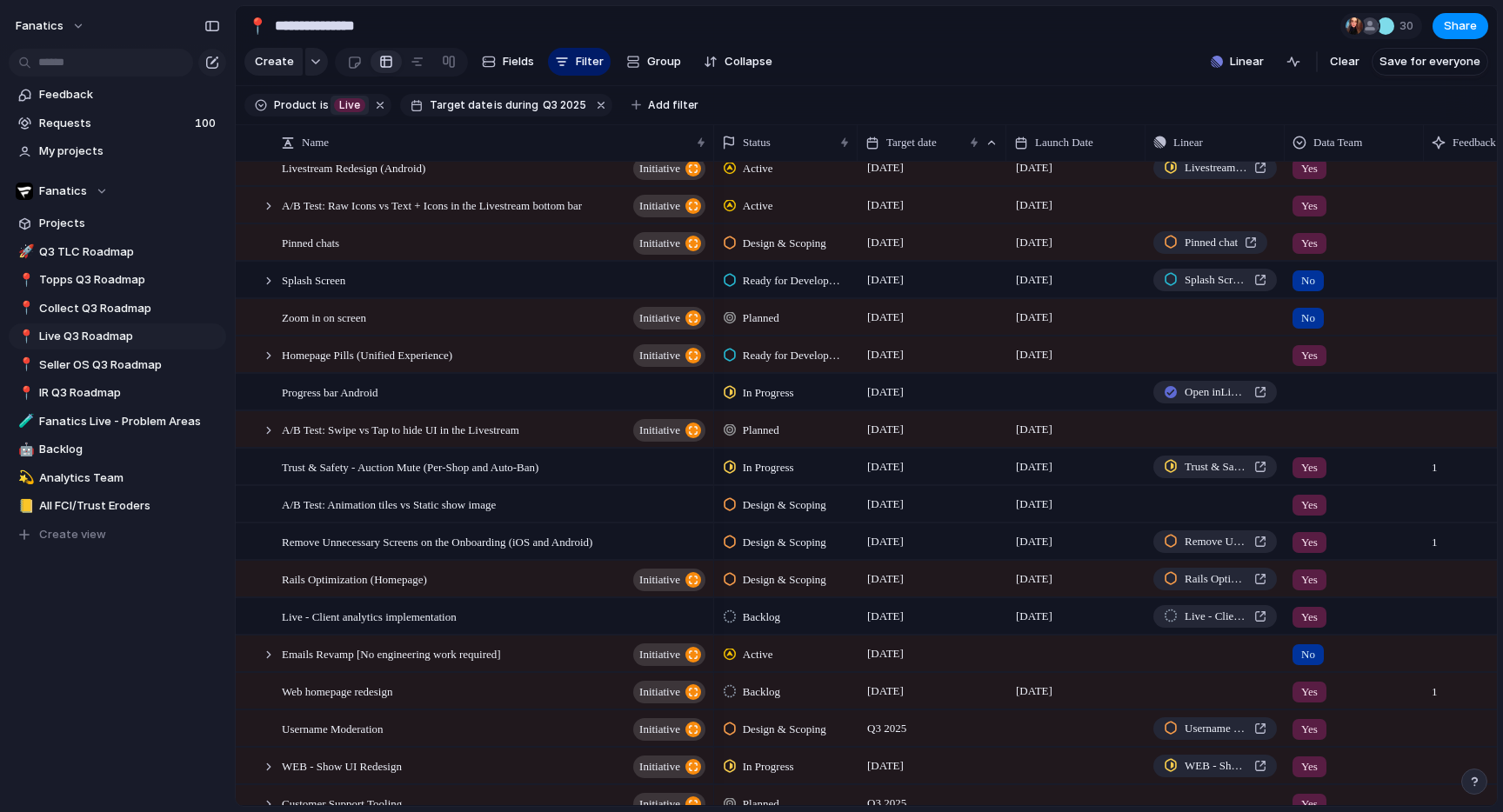
scroll to position [52, 0]
